Goal: Task Accomplishment & Management: Use online tool/utility

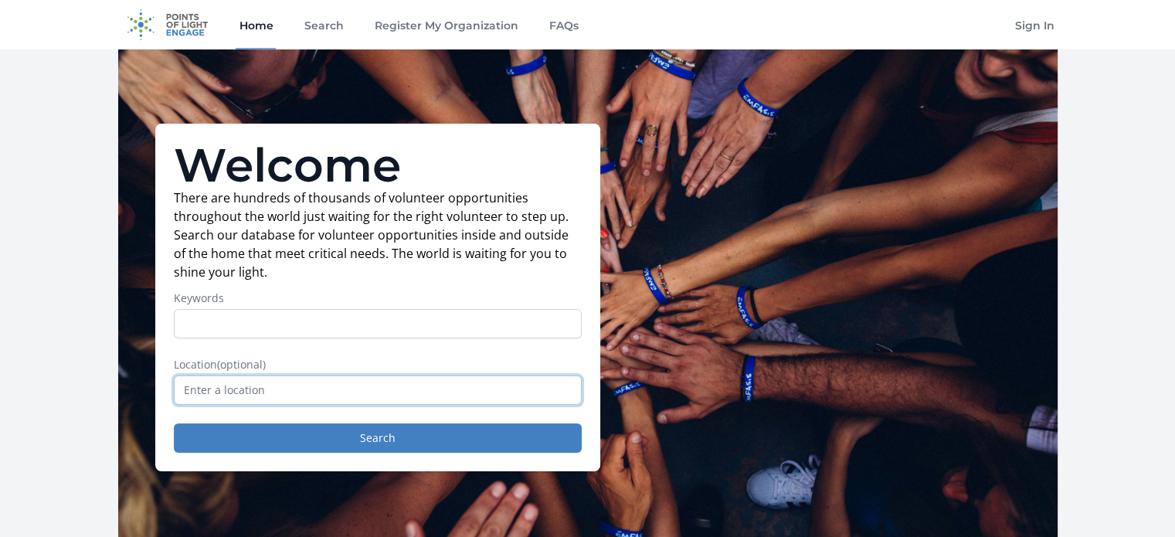
click at [219, 392] on input "text" at bounding box center [378, 389] width 408 height 29
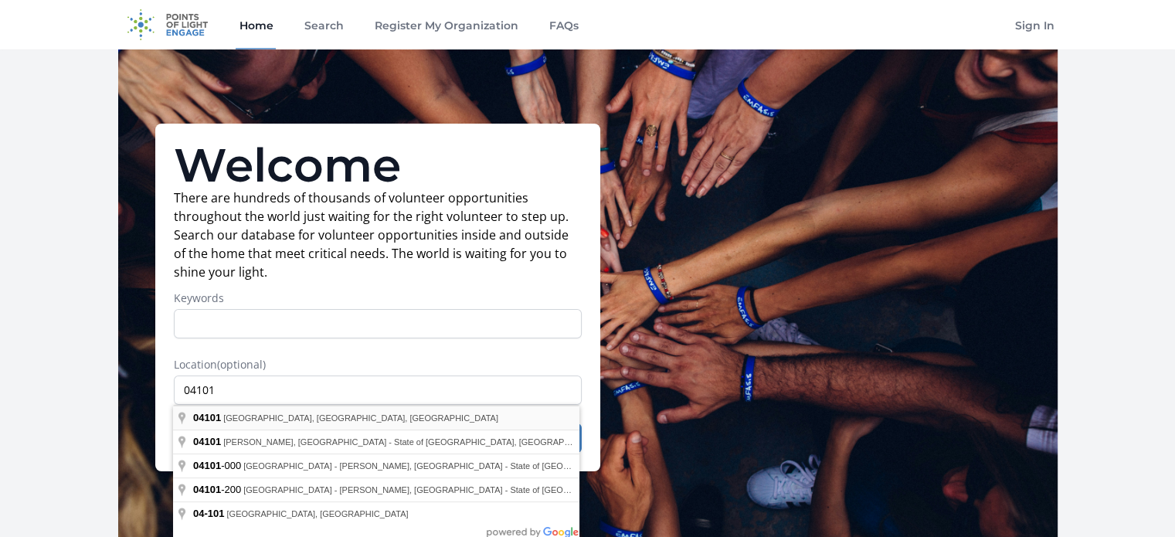
type input "Portland, ME 04101, USA"
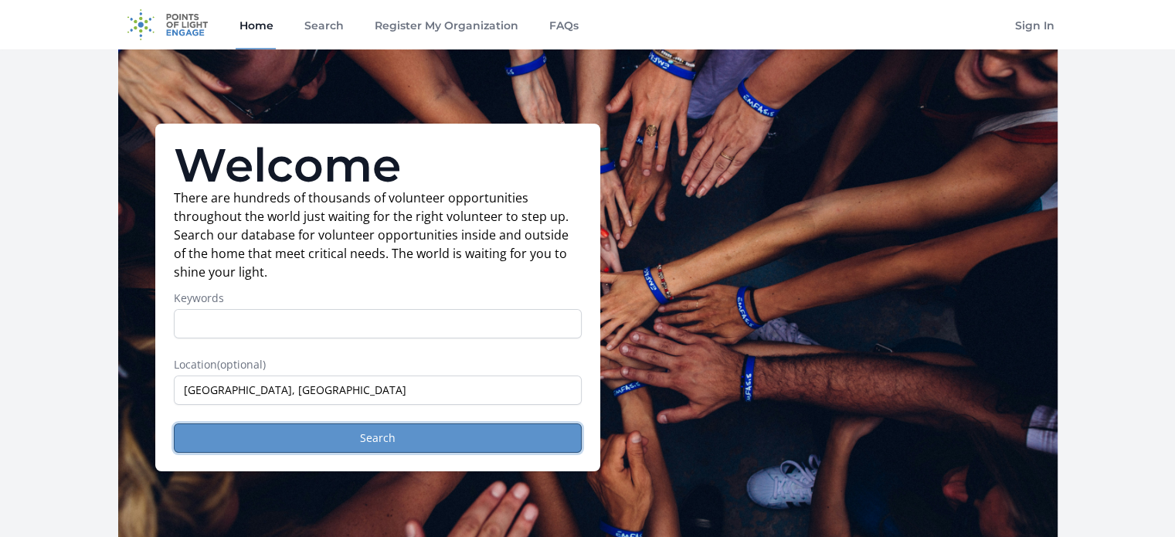
click at [285, 423] on button "Search" at bounding box center [378, 437] width 408 height 29
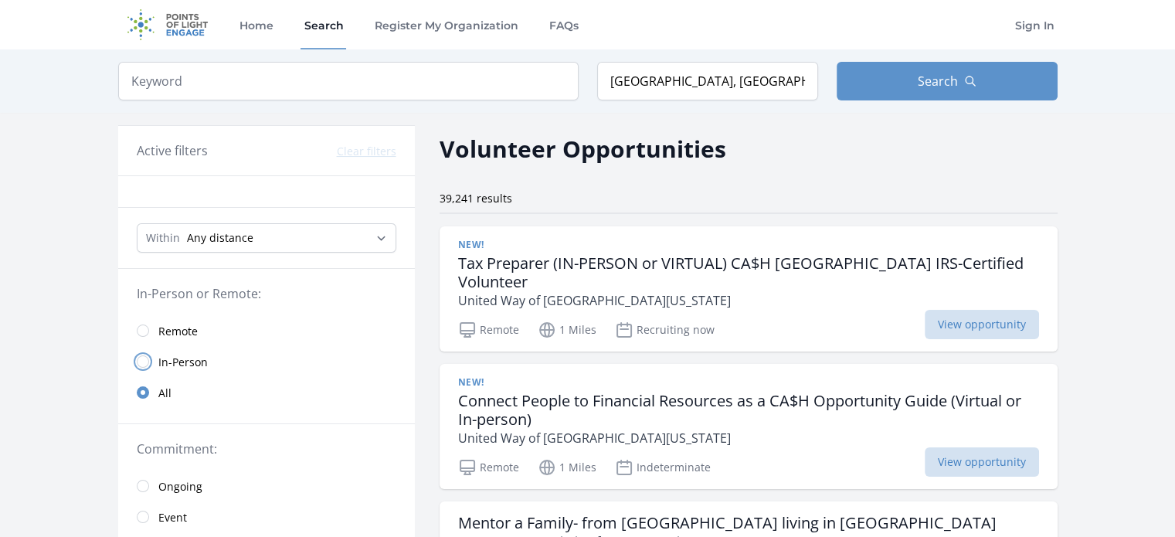
click at [145, 358] on input "radio" at bounding box center [143, 361] width 12 height 12
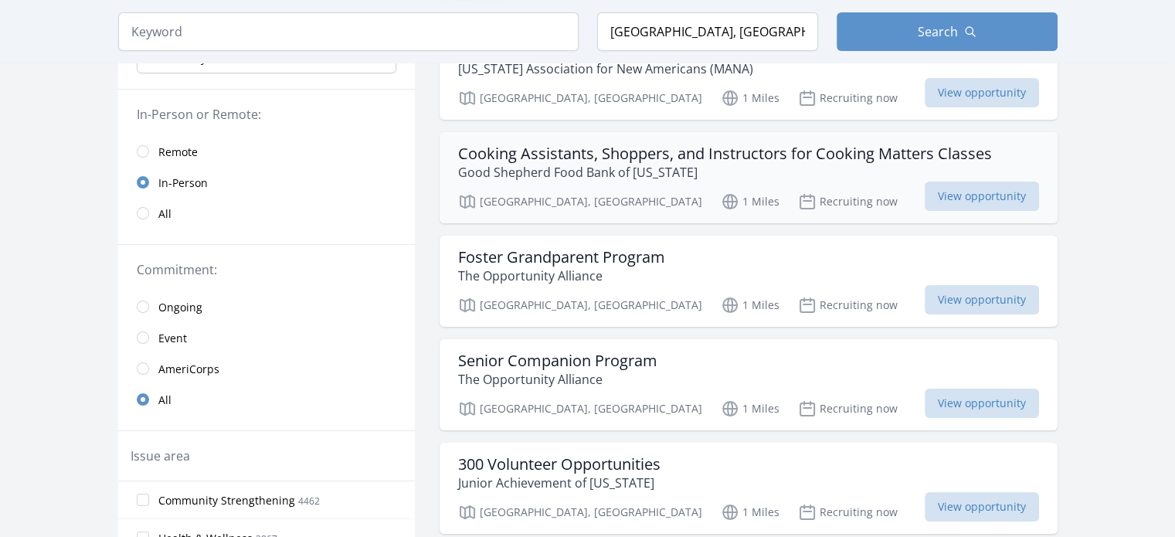
scroll to position [192, 0]
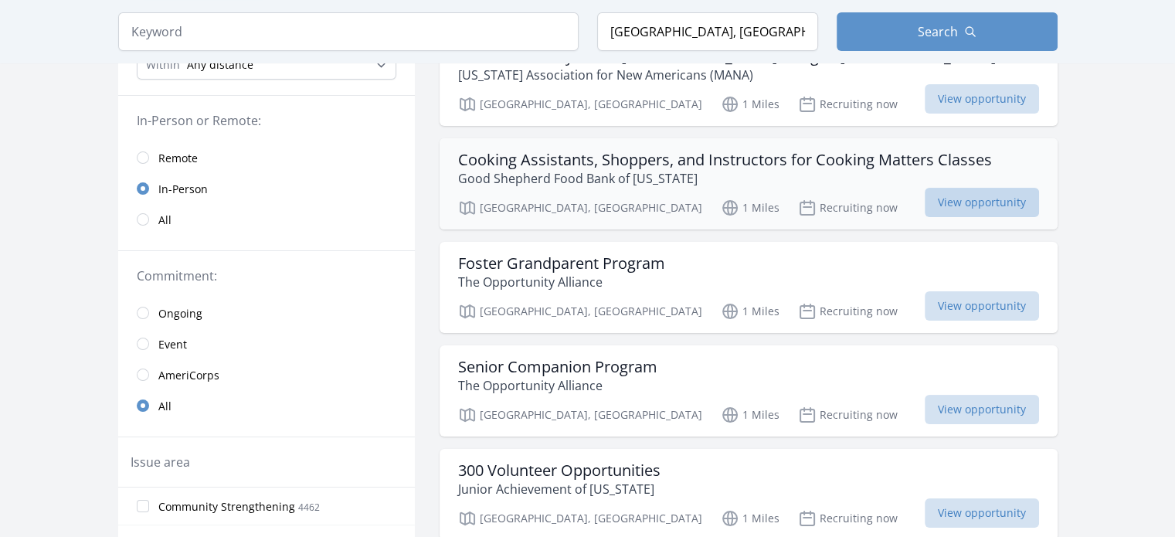
click at [933, 193] on span "View opportunity" at bounding box center [982, 202] width 114 height 29
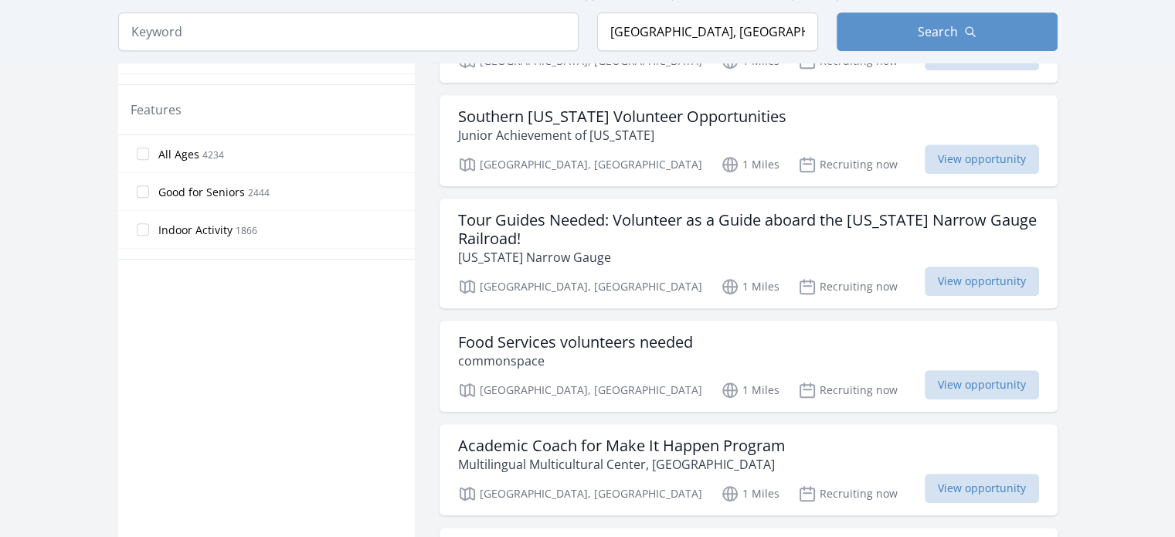
scroll to position [892, 0]
click at [981, 267] on span "View opportunity" at bounding box center [982, 281] width 114 height 29
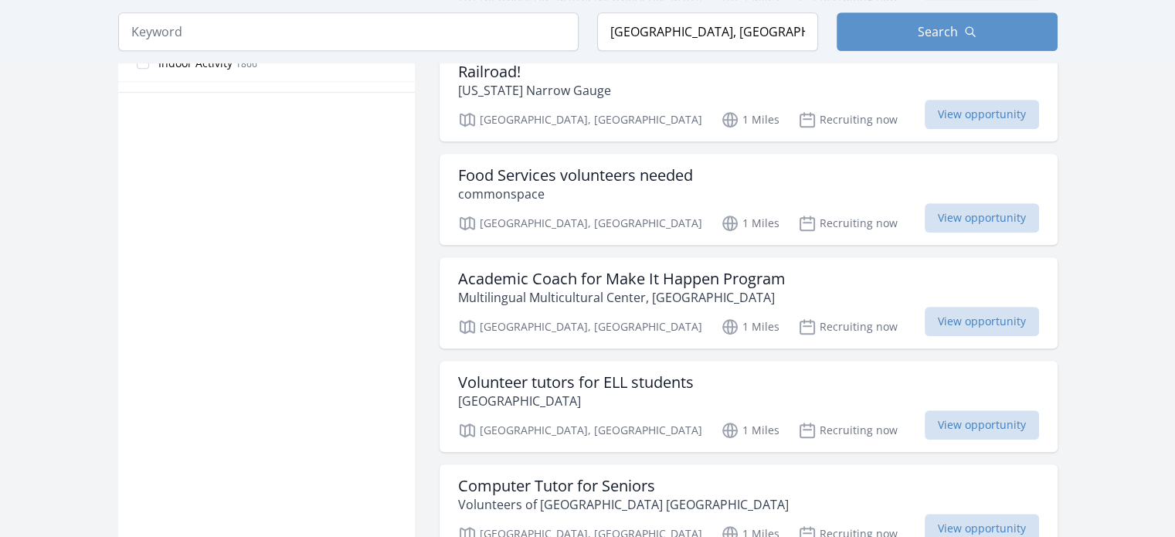
scroll to position [1171, 0]
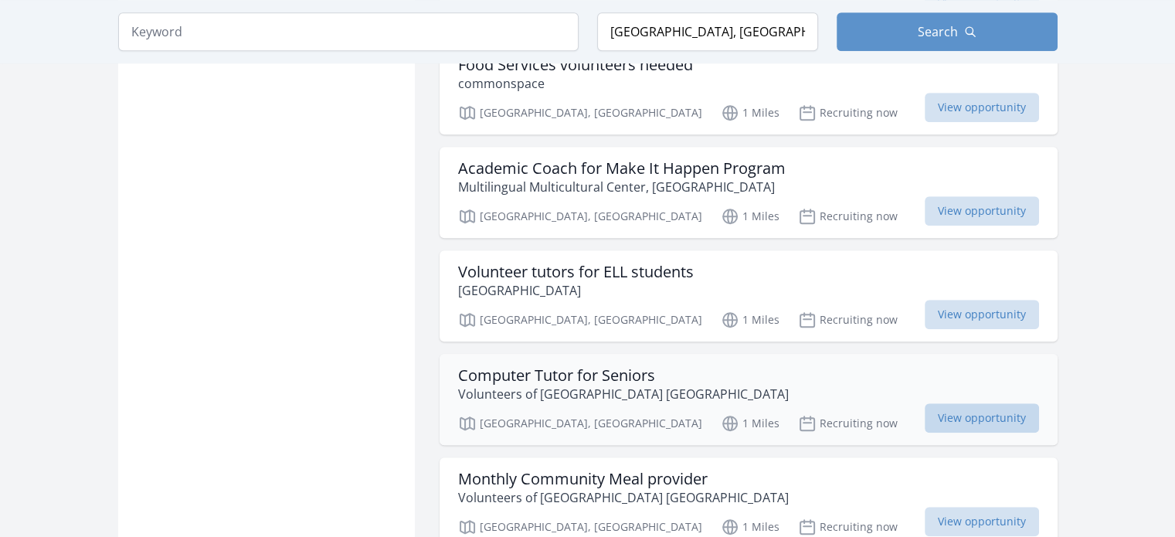
click at [939, 403] on span "View opportunity" at bounding box center [982, 417] width 114 height 29
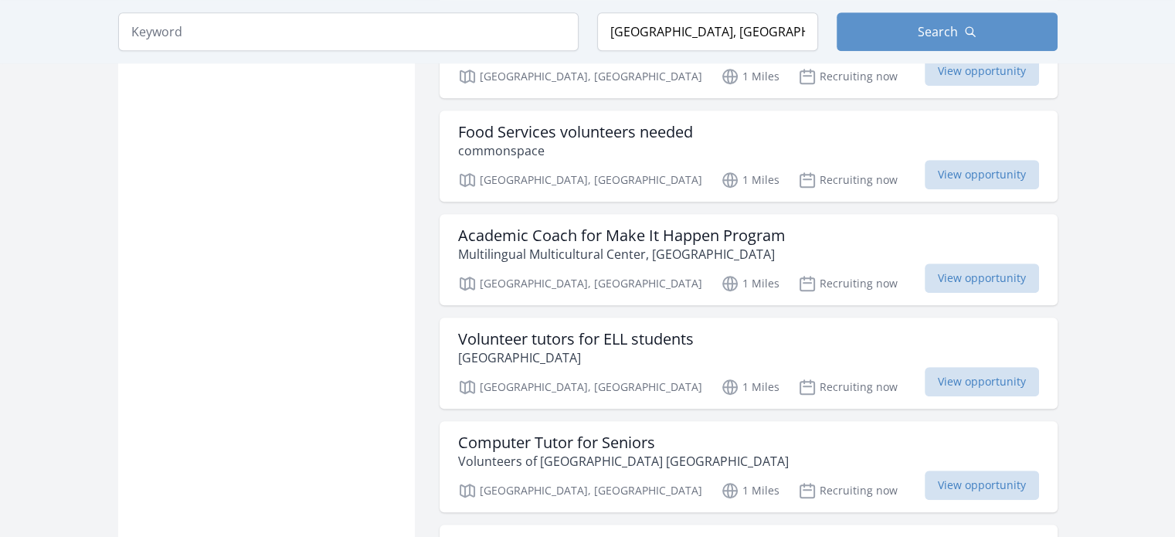
scroll to position [1103, 0]
click at [970, 160] on span "View opportunity" at bounding box center [982, 174] width 114 height 29
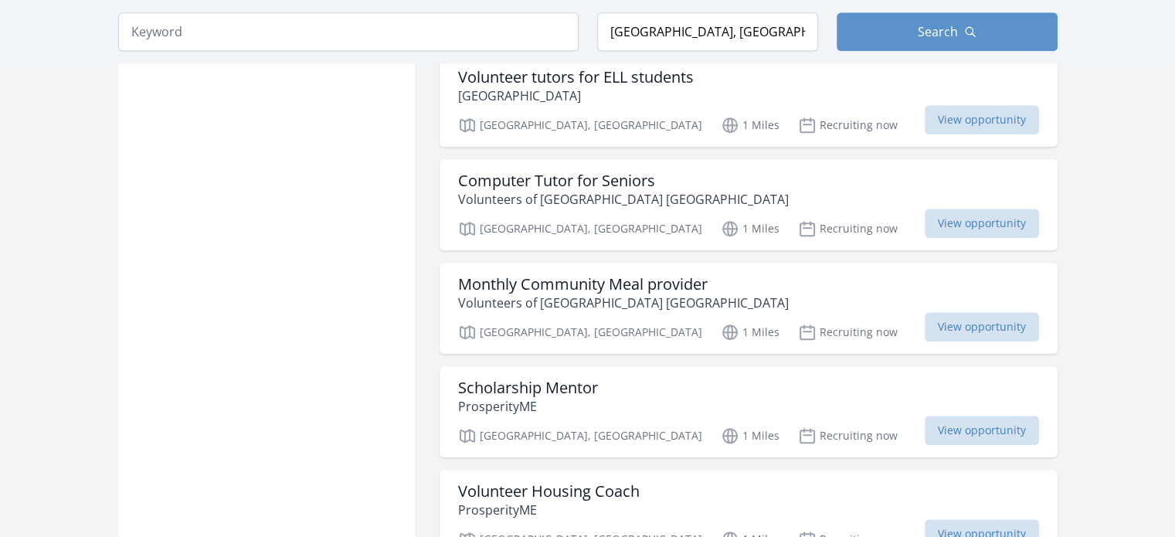
scroll to position [1368, 0]
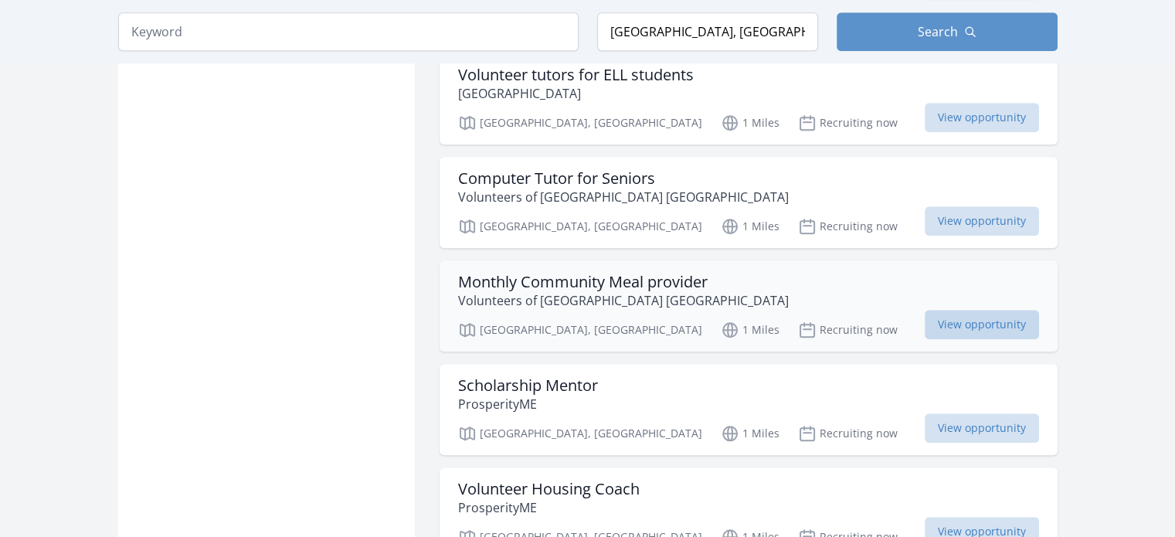
click at [948, 310] on span "View opportunity" at bounding box center [982, 324] width 114 height 29
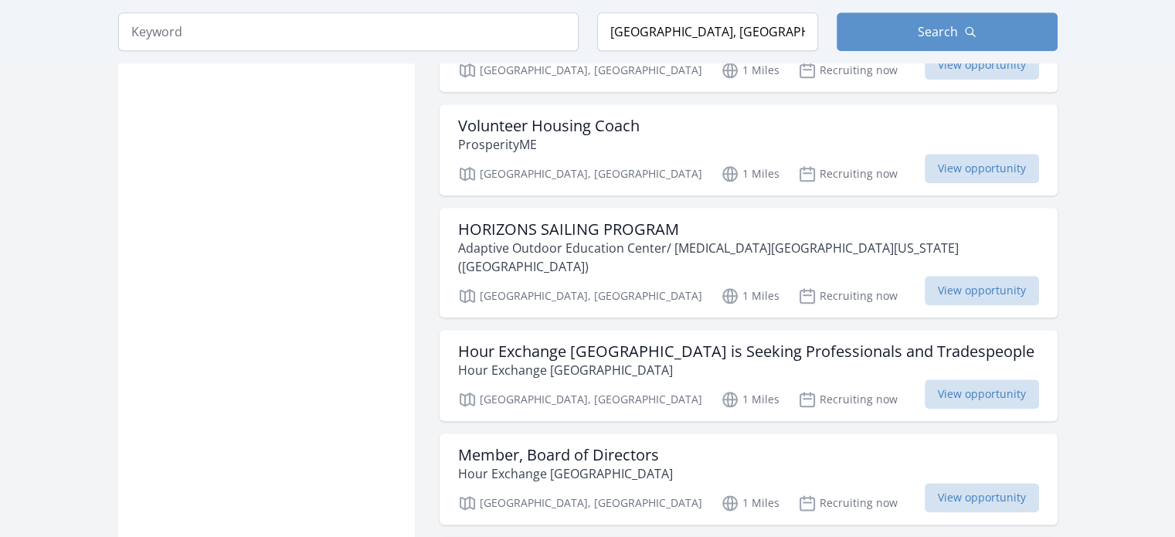
scroll to position [1731, 0]
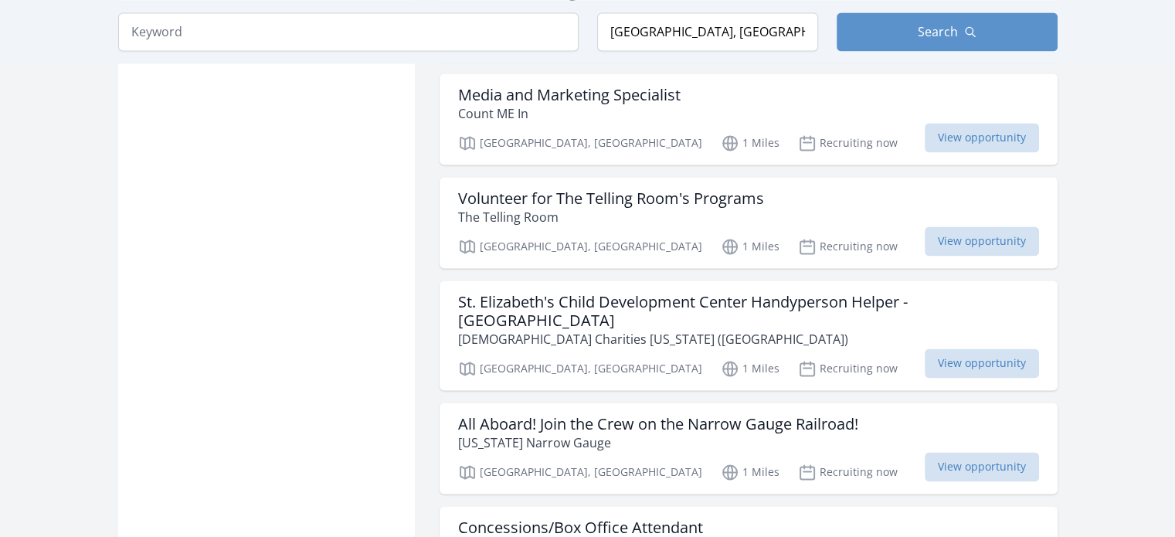
scroll to position [2407, 0]
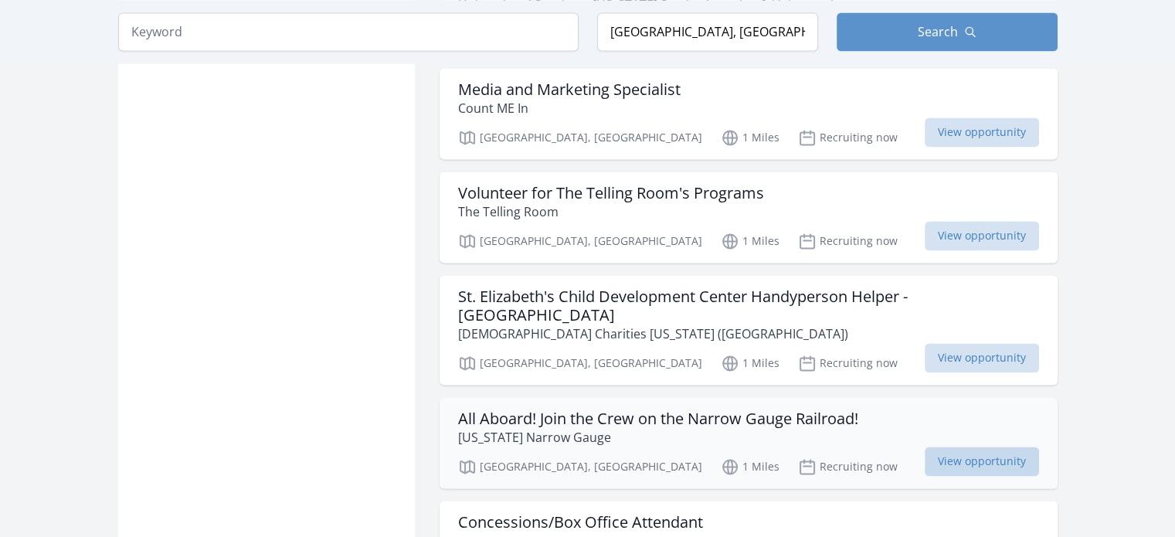
click at [953, 447] on span "View opportunity" at bounding box center [982, 461] width 114 height 29
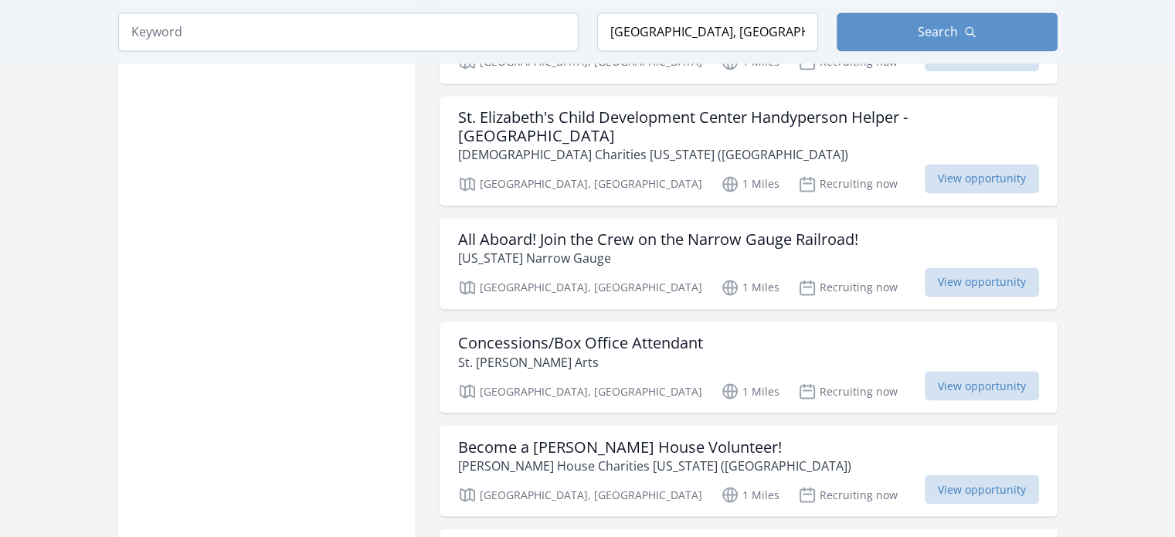
scroll to position [2641, 0]
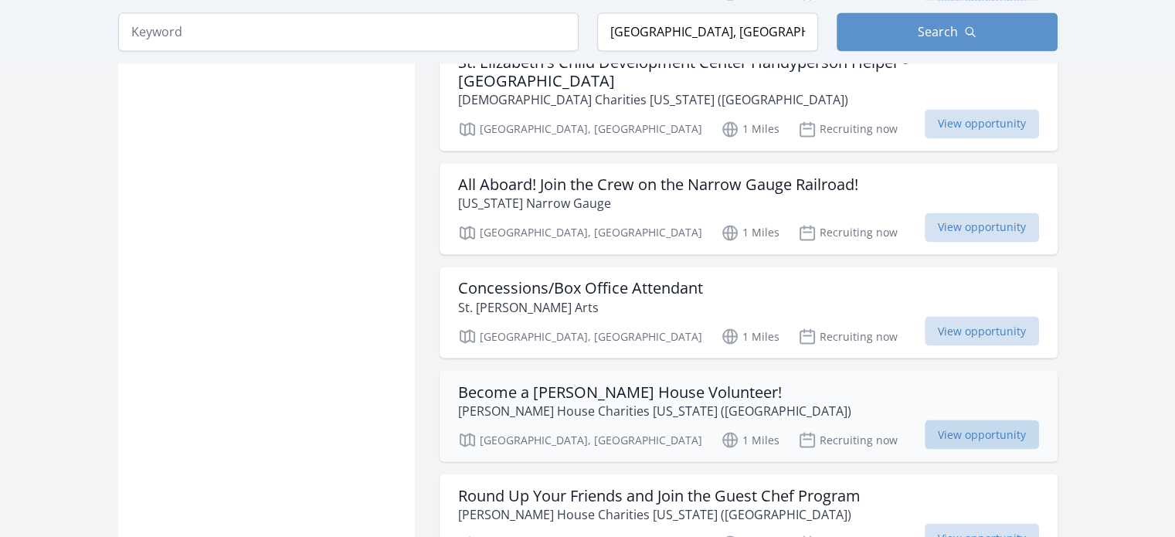
click at [964, 420] on span "View opportunity" at bounding box center [982, 434] width 114 height 29
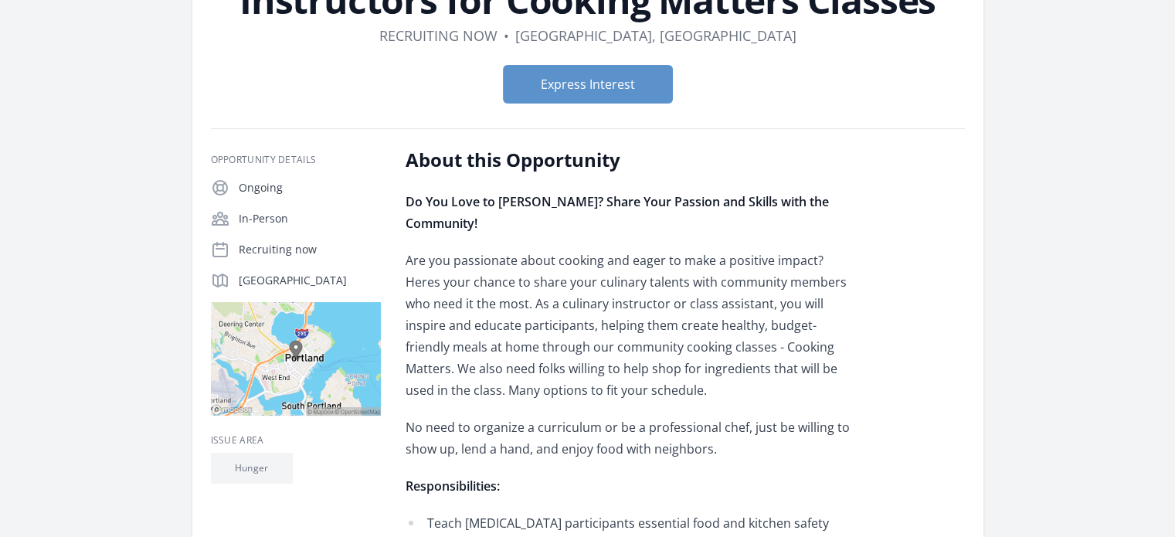
scroll to position [396, 0]
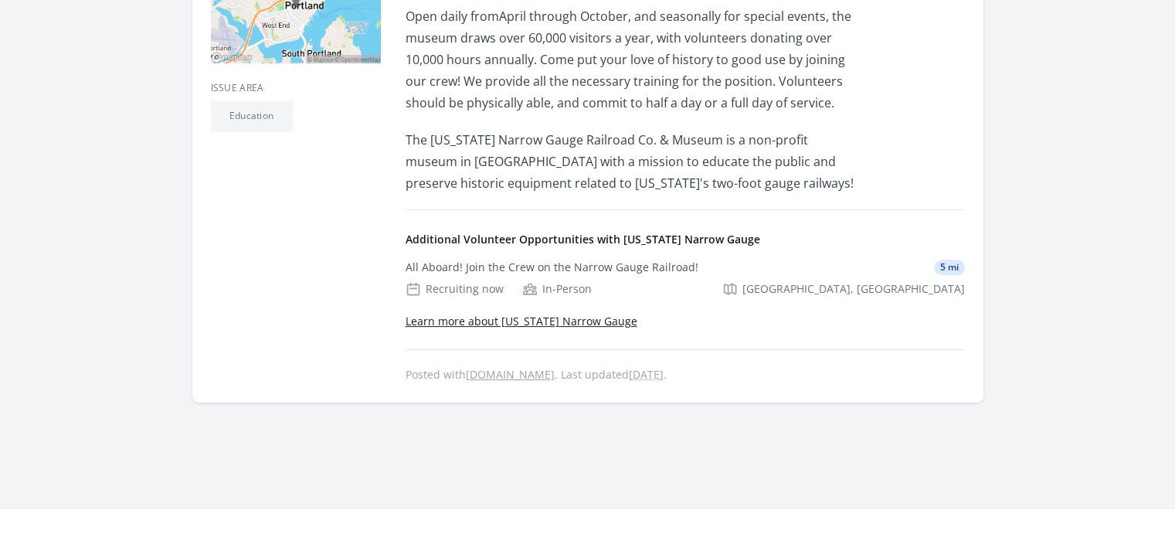
scroll to position [576, 0]
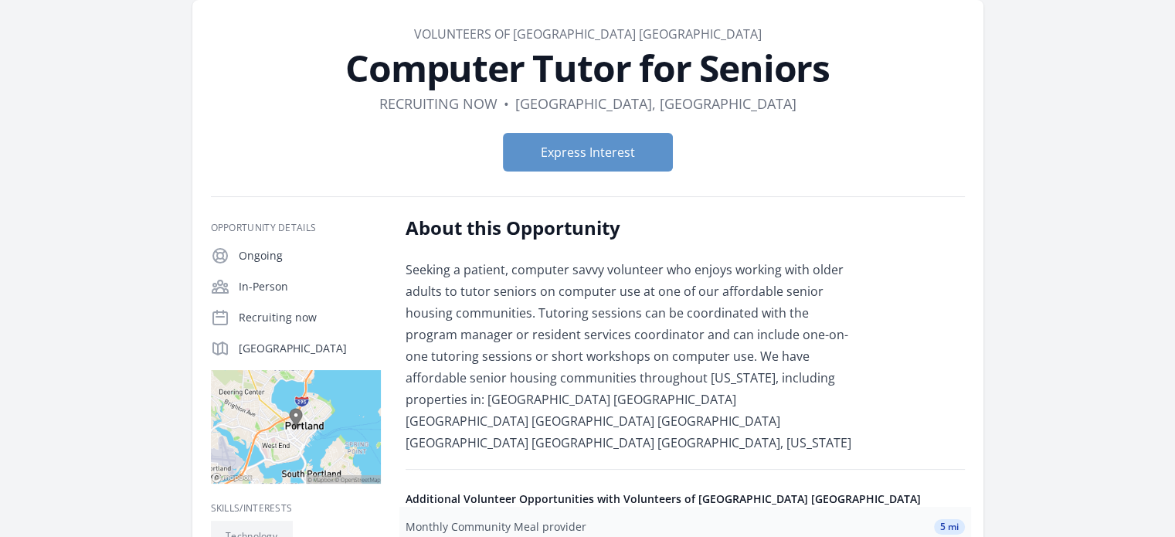
scroll to position [66, 0]
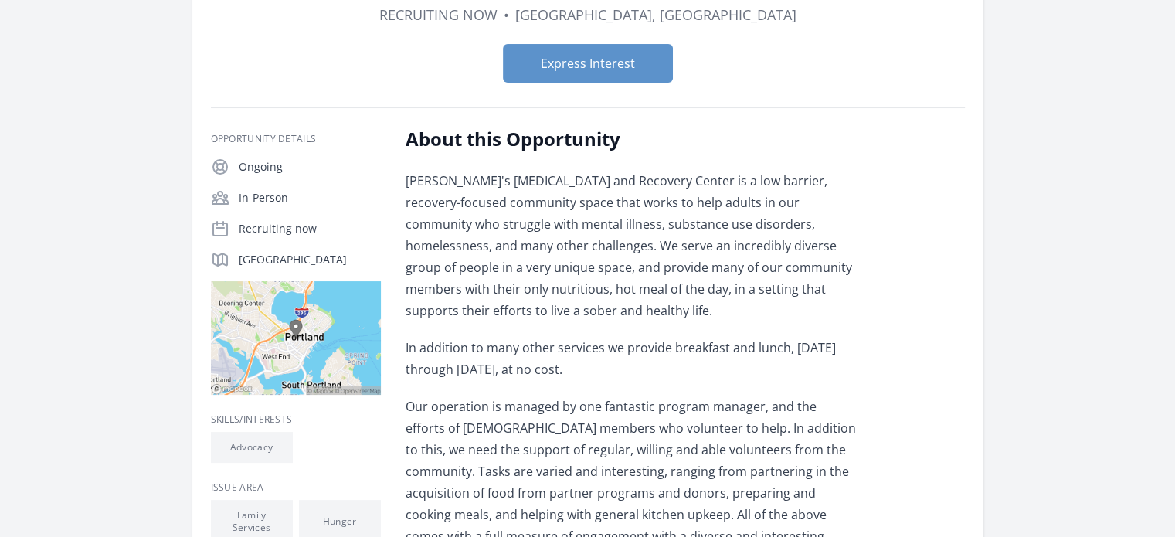
scroll to position [158, 0]
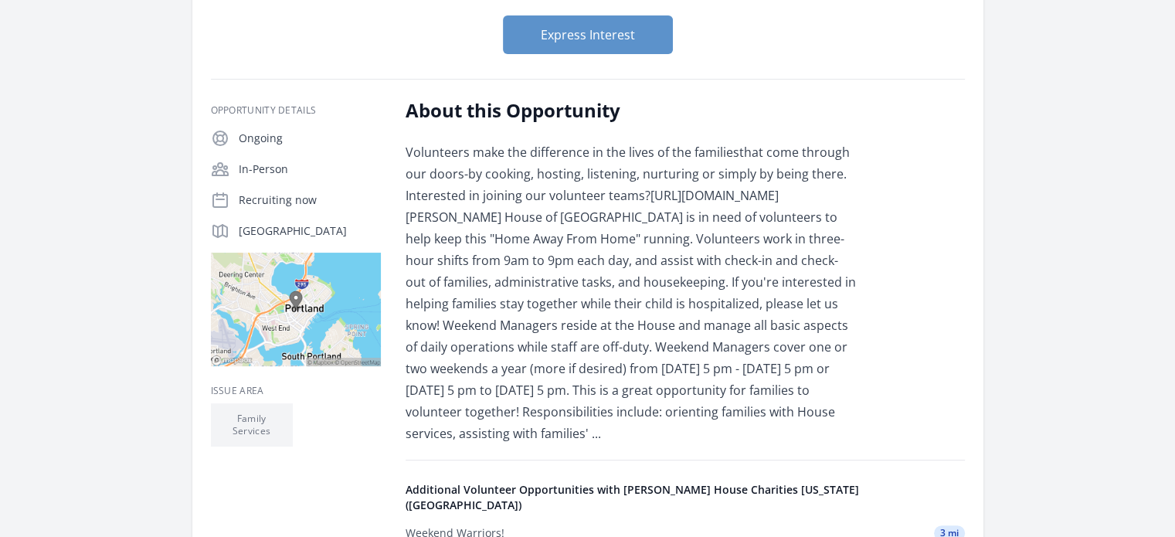
scroll to position [225, 0]
